Goal: Task Accomplishment & Management: Manage account settings

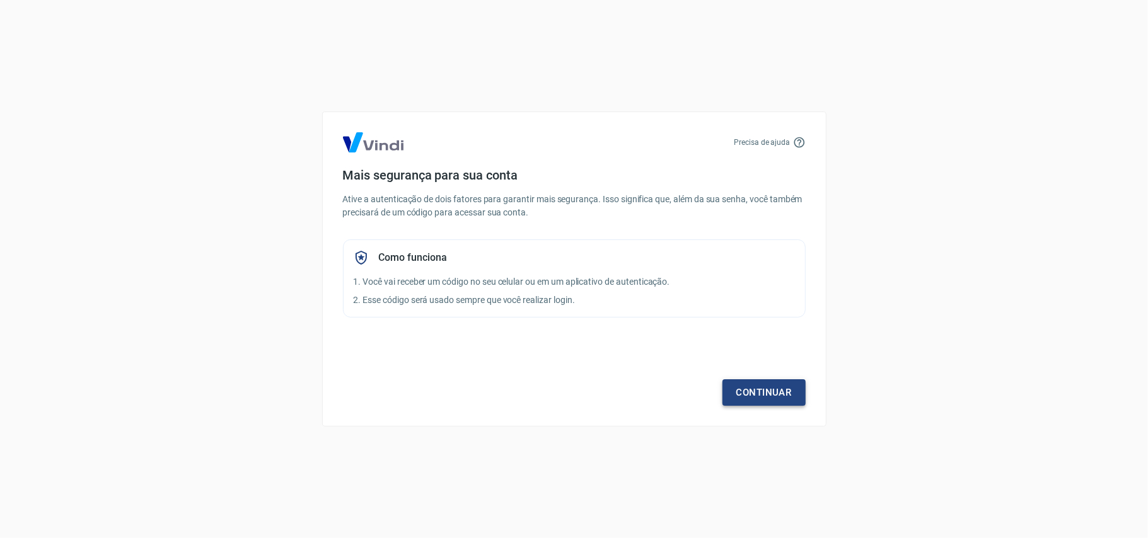
click at [770, 384] on link "Continuar" at bounding box center [763, 392] width 83 height 26
